Goal: Task Accomplishment & Management: Manage account settings

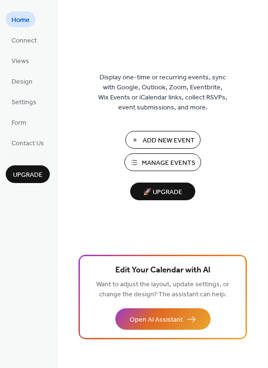
click at [158, 139] on span "Add New Event" at bounding box center [168, 141] width 52 height 10
click at [153, 160] on span "Manage Events" at bounding box center [168, 163] width 54 height 10
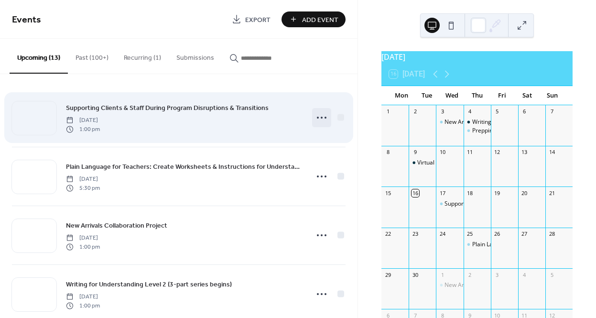
click at [316, 117] on icon at bounding box center [321, 117] width 15 height 15
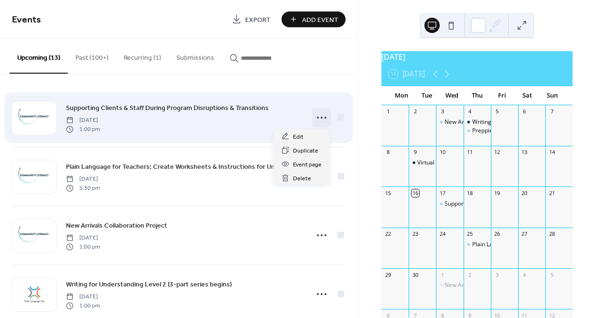
click at [317, 118] on circle at bounding box center [318, 118] width 2 height 2
